Goal: Navigation & Orientation: Find specific page/section

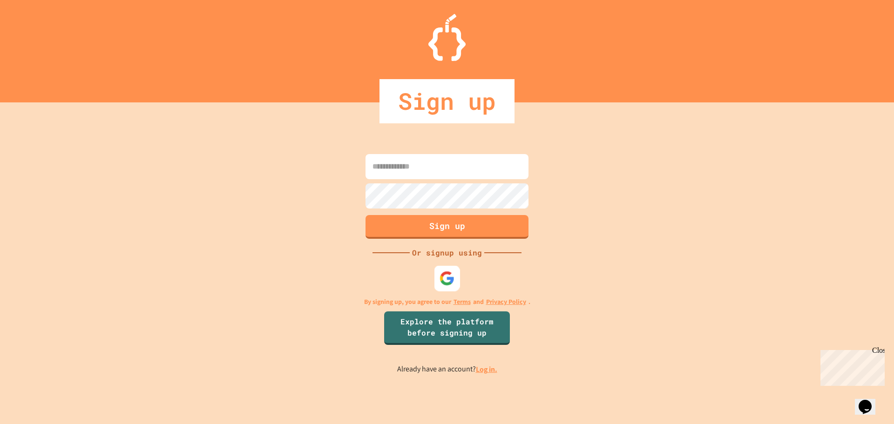
click at [448, 280] on img at bounding box center [447, 278] width 15 height 15
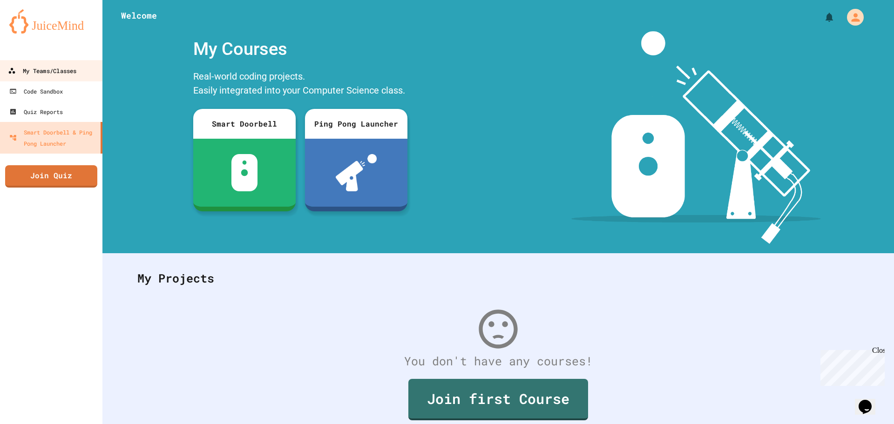
click at [26, 74] on div "My Teams/Classes" at bounding box center [42, 71] width 68 height 12
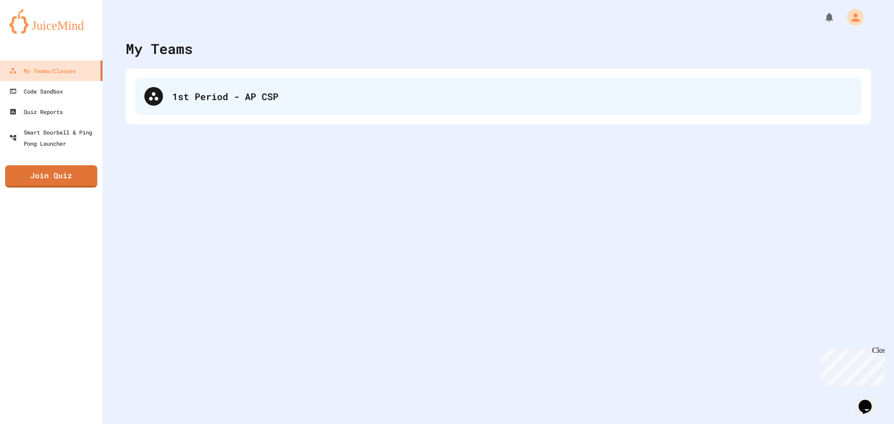
drag, startPoint x: 157, startPoint y: 72, endPoint x: 172, endPoint y: 90, distance: 23.5
click at [170, 88] on div "1st Period - AP CSP" at bounding box center [498, 96] width 745 height 56
click at [172, 90] on div "1st Period - AP CSP" at bounding box center [498, 96] width 726 height 37
